Goal: Navigation & Orientation: Understand site structure

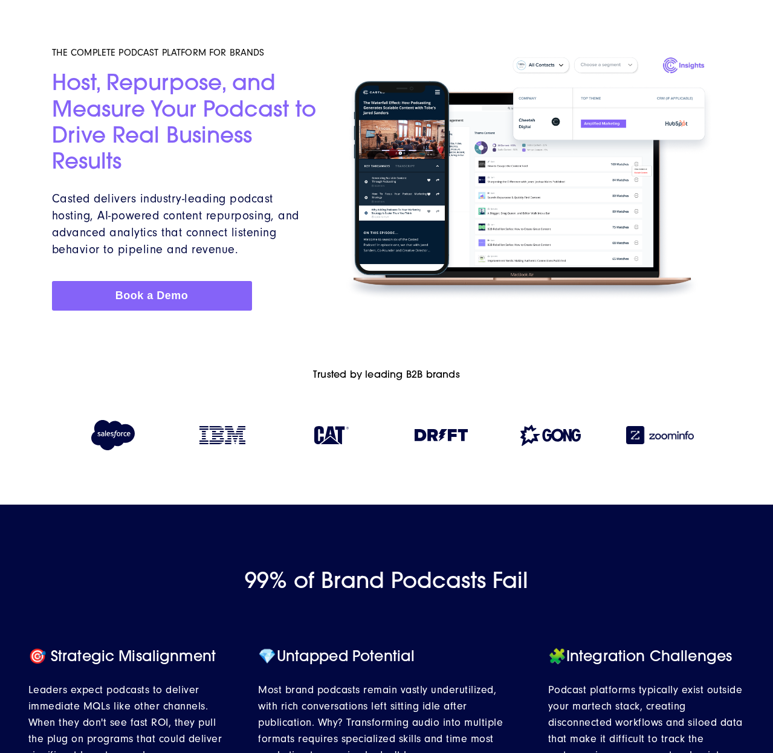
scroll to position [68, 0]
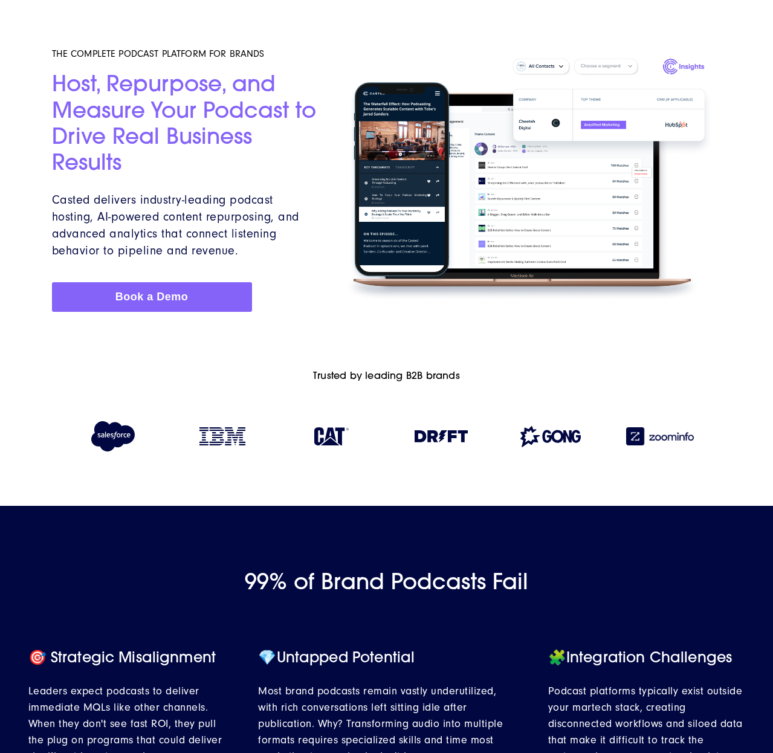
drag, startPoint x: 89, startPoint y: 519, endPoint x: 95, endPoint y: 522, distance: 7.6
click at [89, 519] on div at bounding box center [386, 522] width 773 height 33
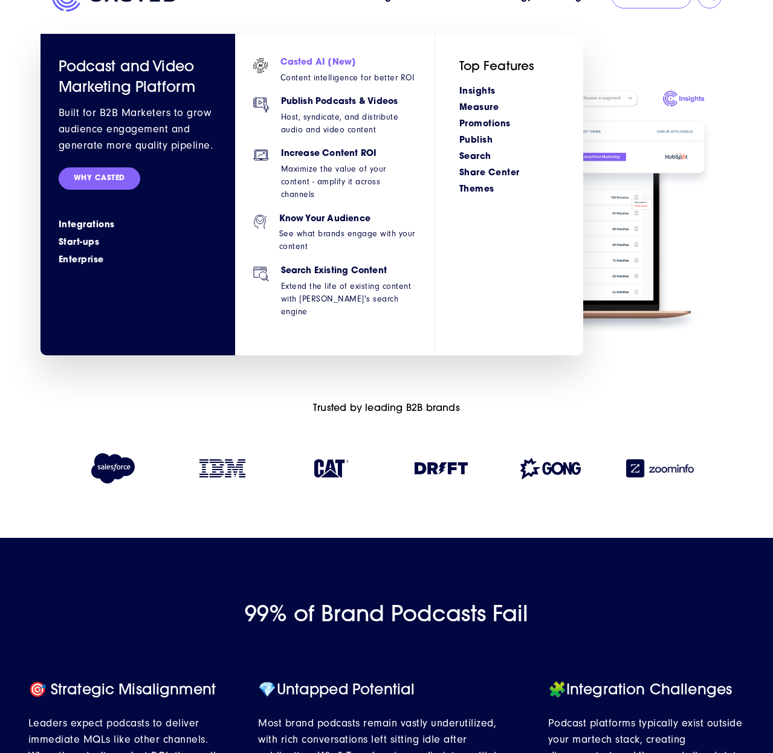
scroll to position [42, 0]
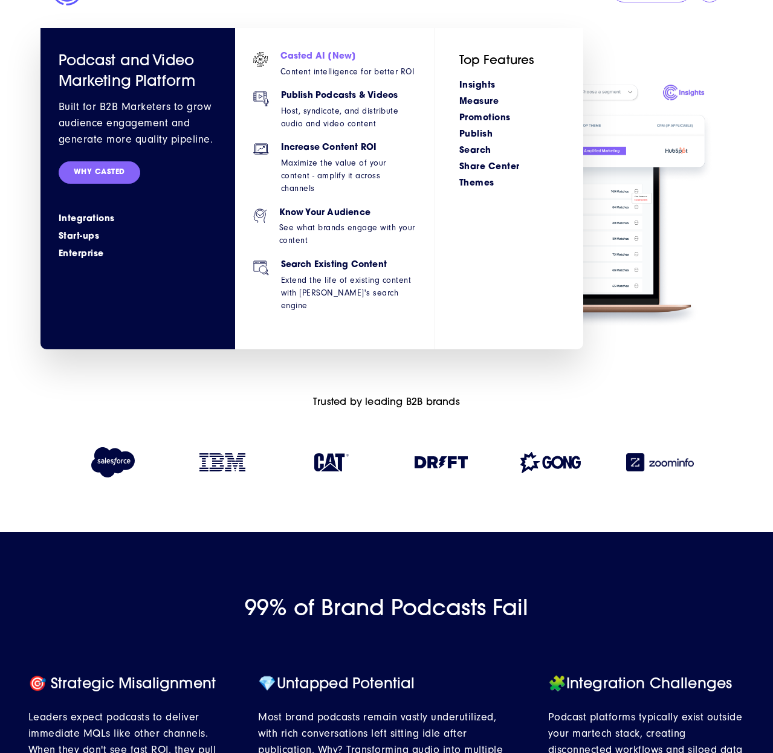
click at [334, 60] on h6 "Casted AI [New]" at bounding box center [347, 57] width 134 height 10
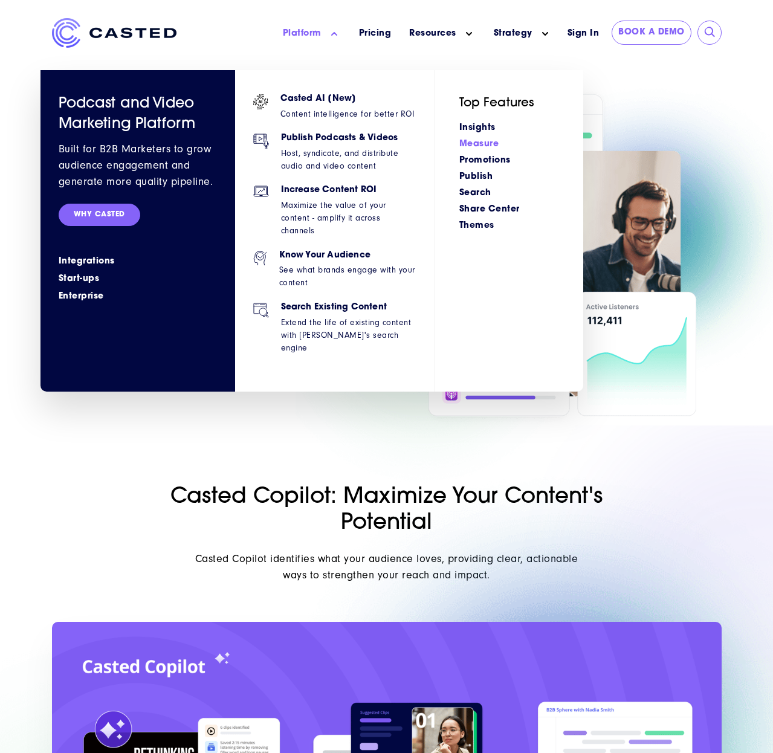
click at [481, 143] on link "Measure" at bounding box center [479, 144] width 40 height 9
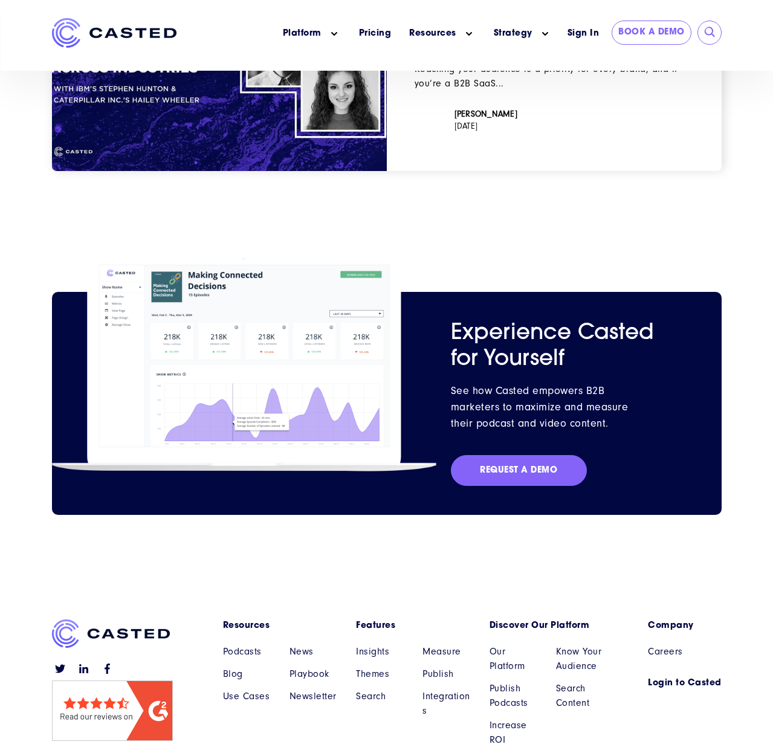
scroll to position [2095, 0]
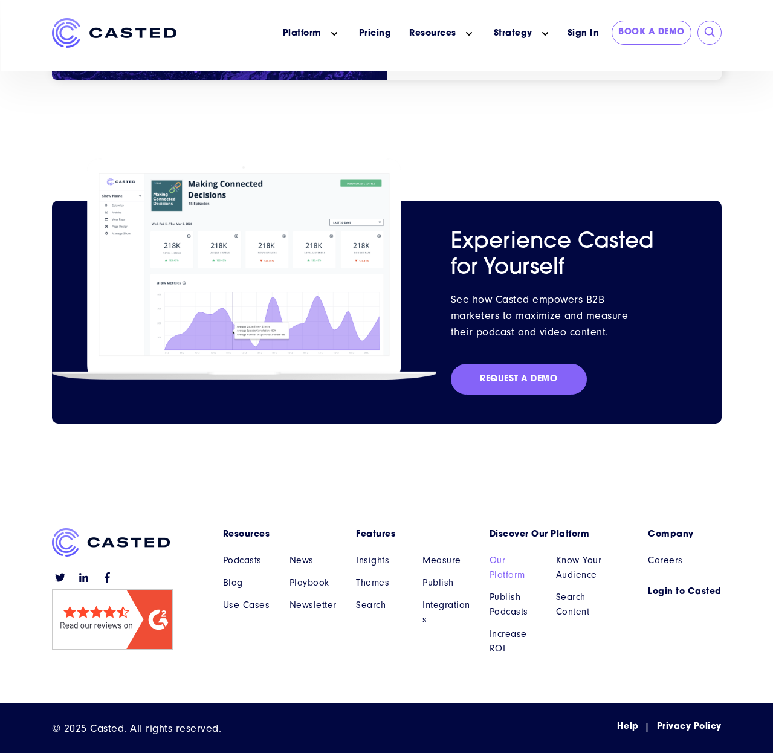
click at [509, 572] on link "Our Platform" at bounding box center [514, 567] width 48 height 29
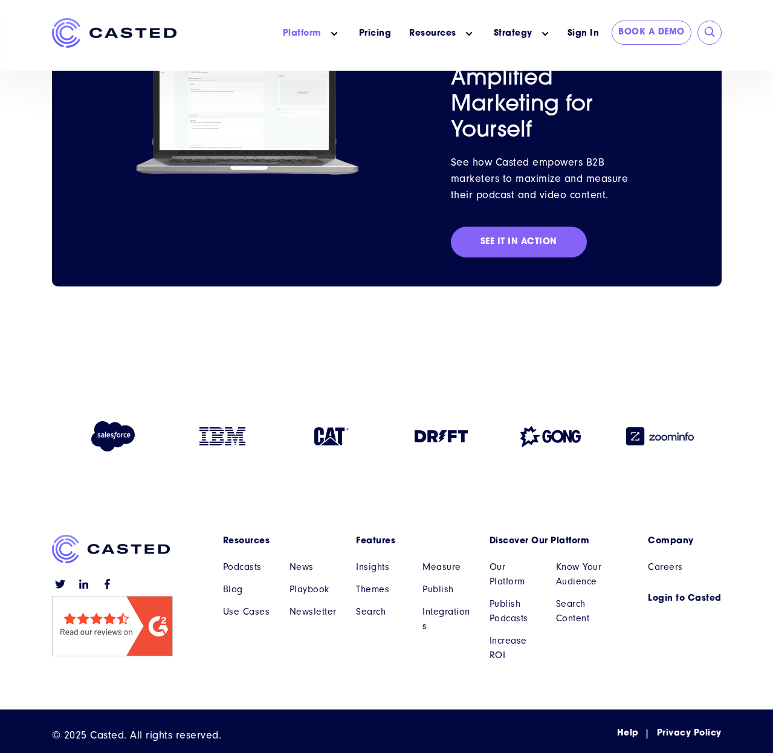
scroll to position [2804, 0]
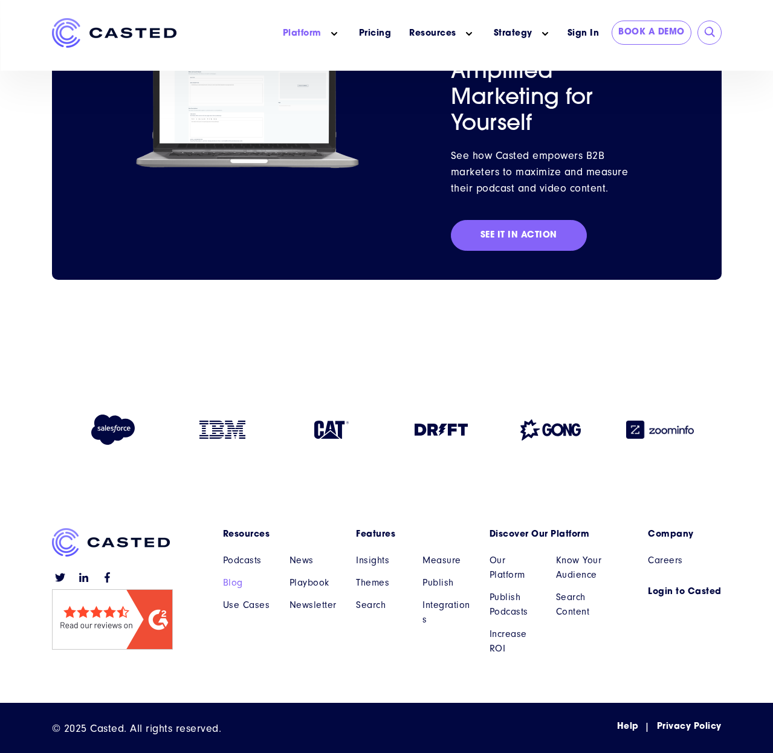
click at [238, 585] on link "Blog" at bounding box center [247, 582] width 48 height 15
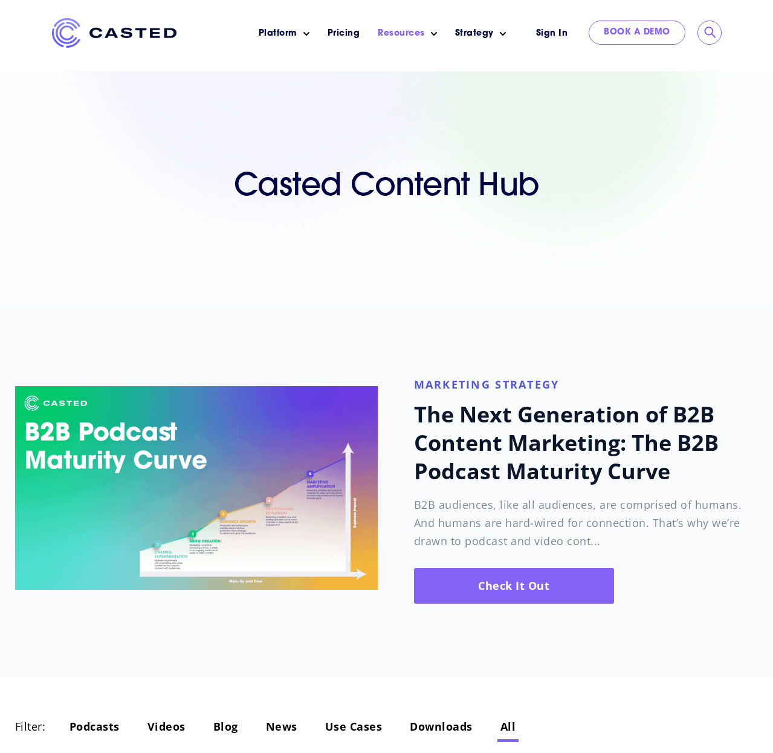
click at [77, 36] on img at bounding box center [114, 33] width 124 height 30
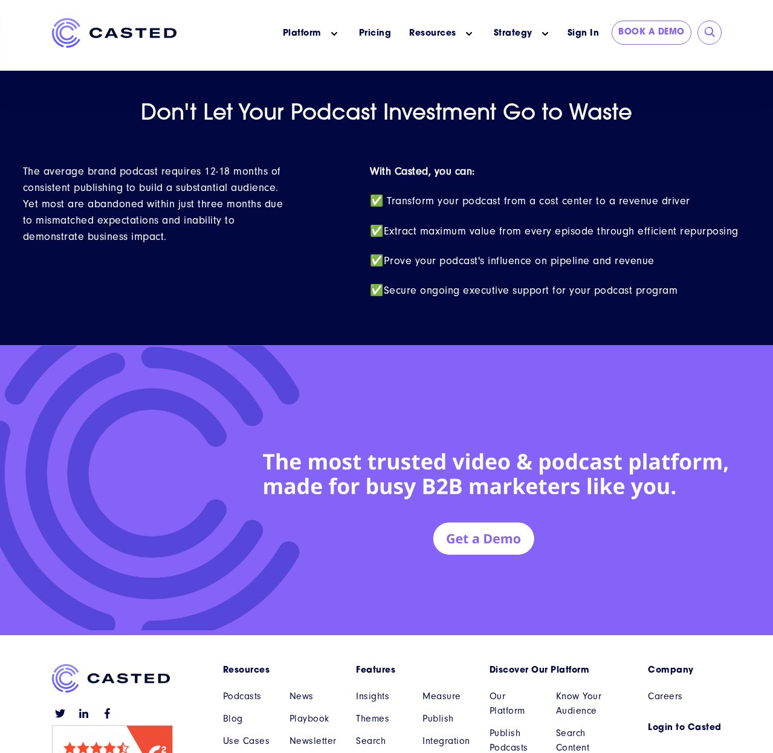
scroll to position [5151, 0]
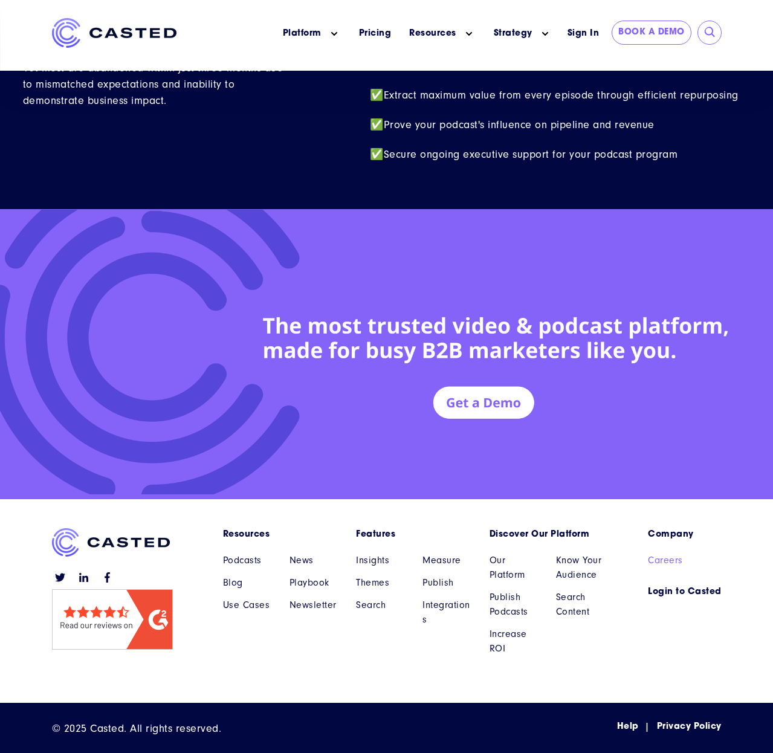
click at [667, 561] on link "Careers" at bounding box center [685, 560] width 74 height 15
